Goal: Transaction & Acquisition: Purchase product/service

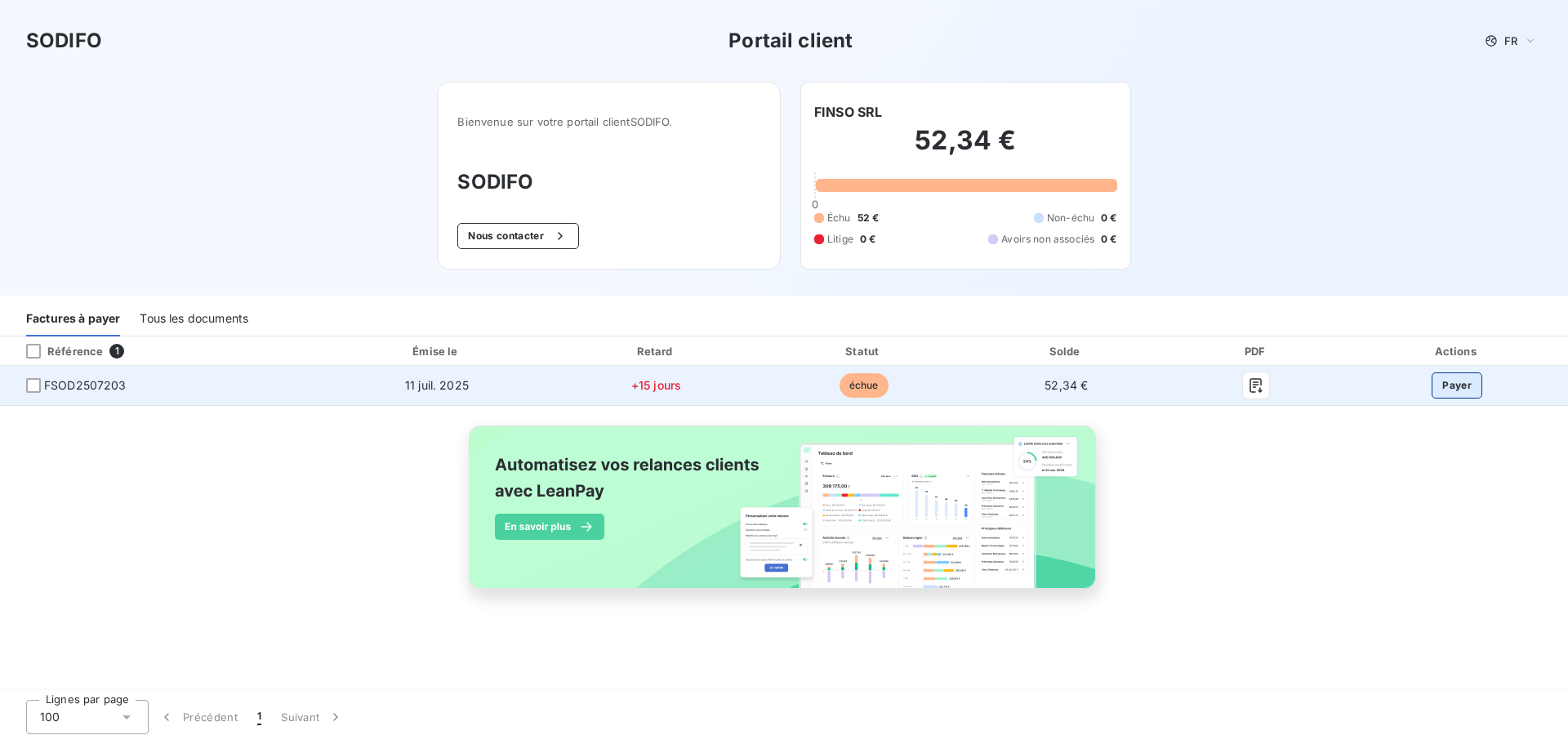
click at [875, 386] on button "Payer" at bounding box center [1458, 385] width 51 height 26
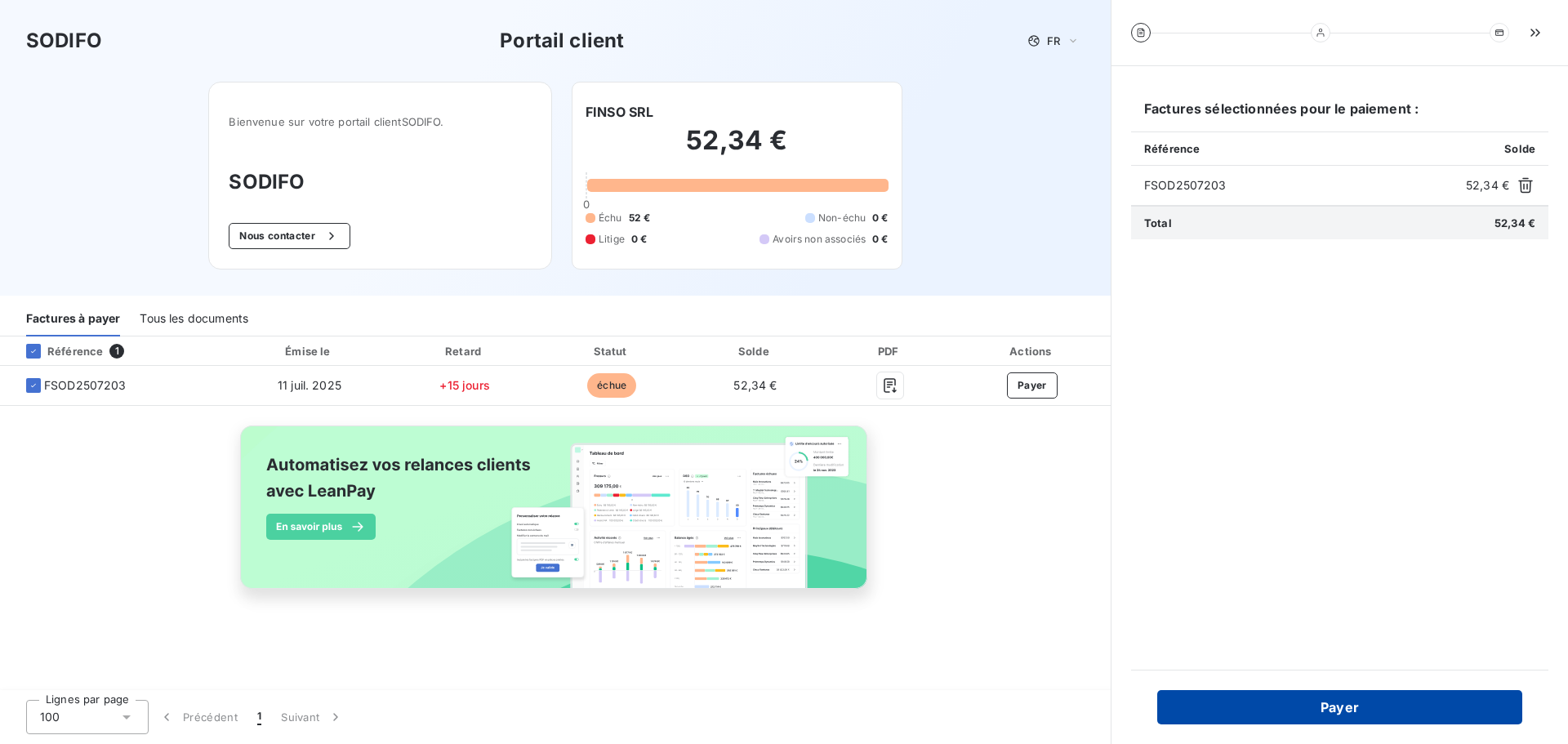
click at [875, 442] on button "Payer" at bounding box center [1340, 707] width 365 height 34
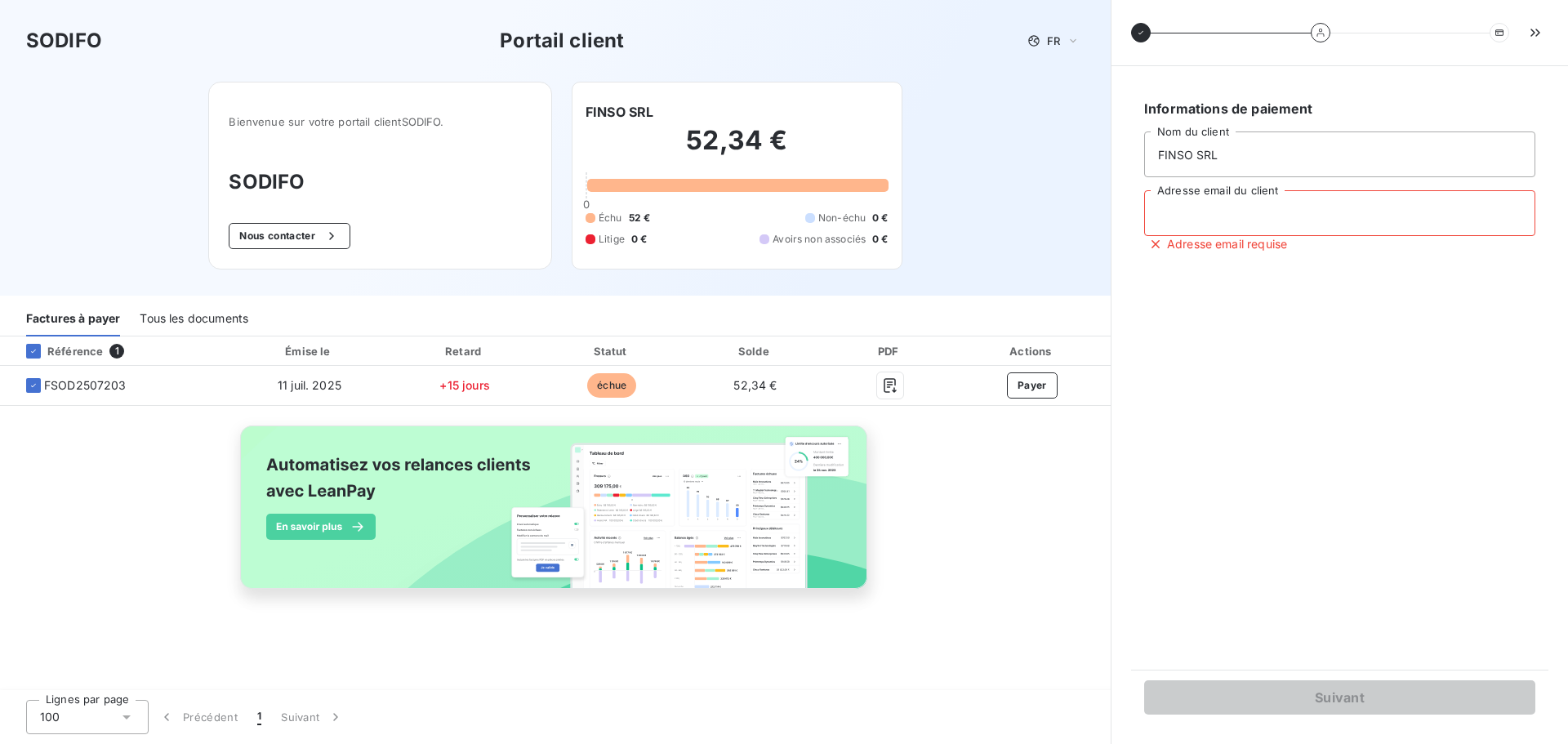
click at [875, 215] on input "Adresse email du client" at bounding box center [1340, 214] width 392 height 46
type input "E"
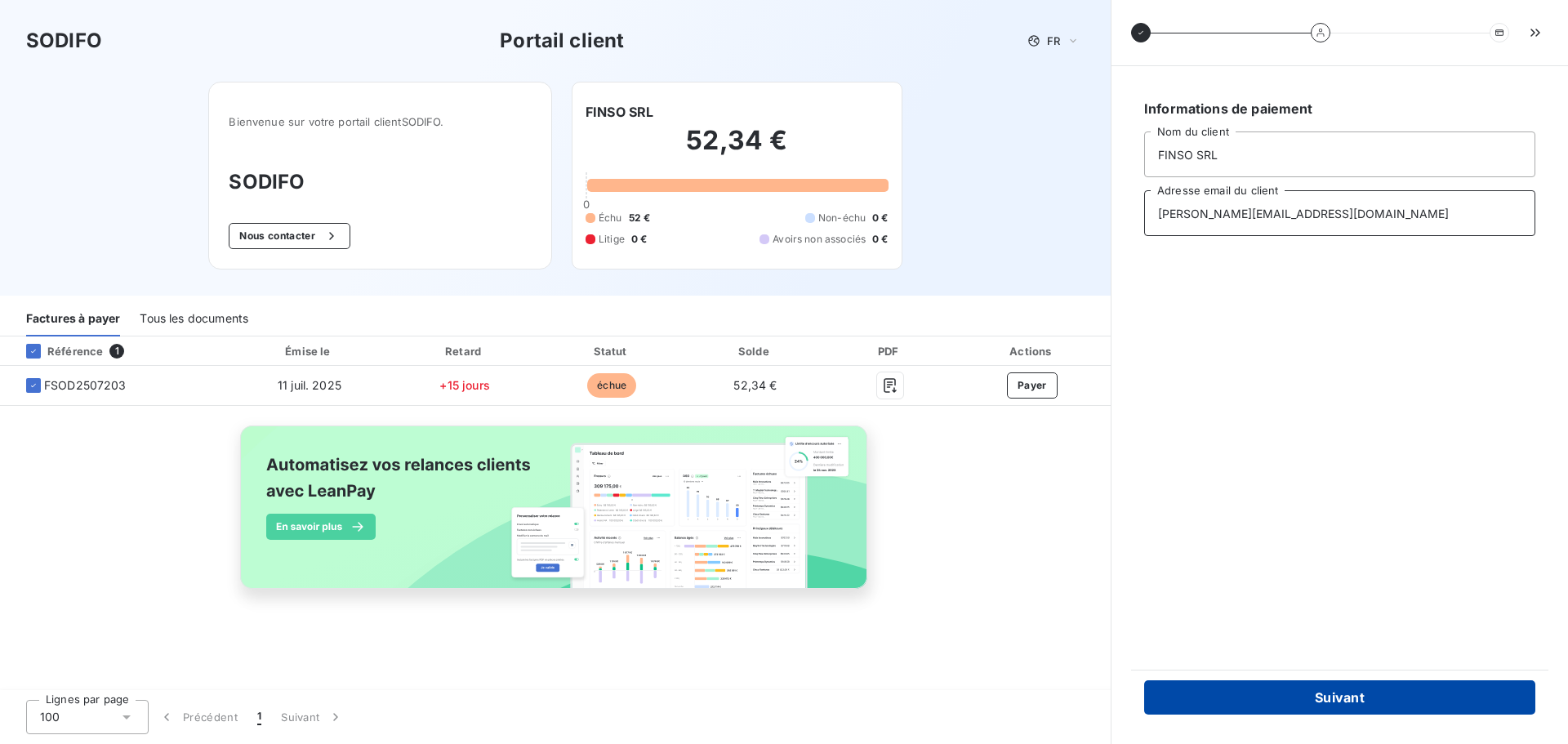
type input "[PERSON_NAME][EMAIL_ADDRESS][DOMAIN_NAME]"
click at [875, 442] on button "Suivant" at bounding box center [1340, 697] width 392 height 34
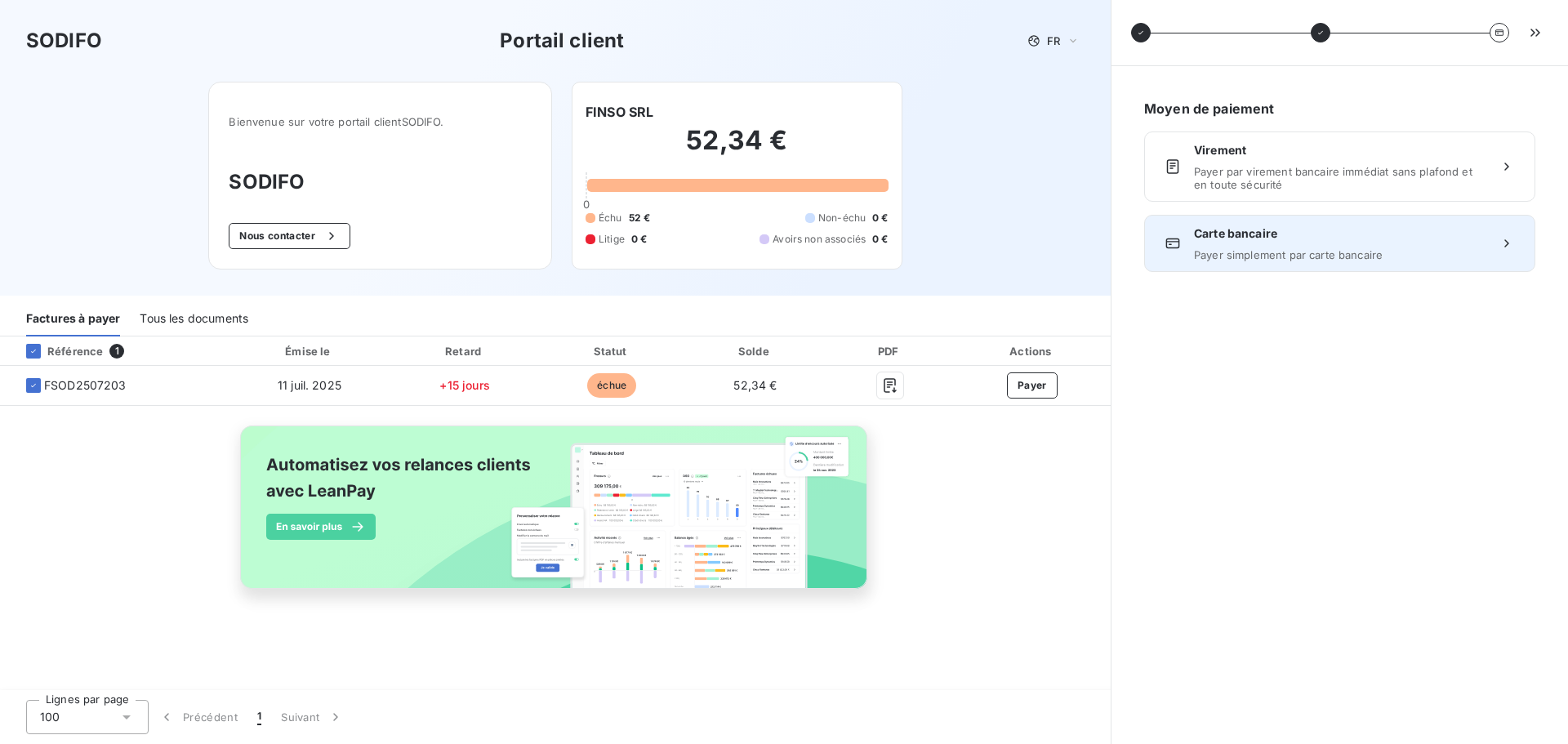
click at [875, 241] on span "Carte bancaire" at bounding box center [1340, 233] width 292 height 16
